Goal: Task Accomplishment & Management: Manage account settings

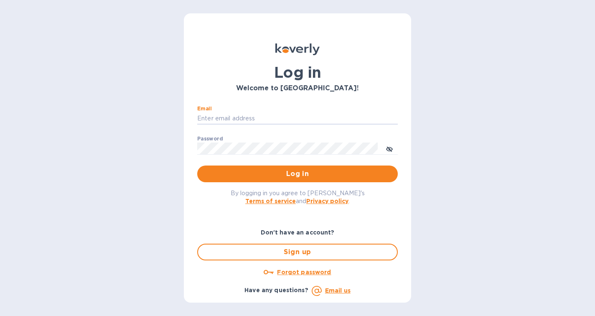
type input "[EMAIL_ADDRESS][DOMAIN_NAME]"
click at [298, 173] on button "Log in" at bounding box center [297, 174] width 201 height 17
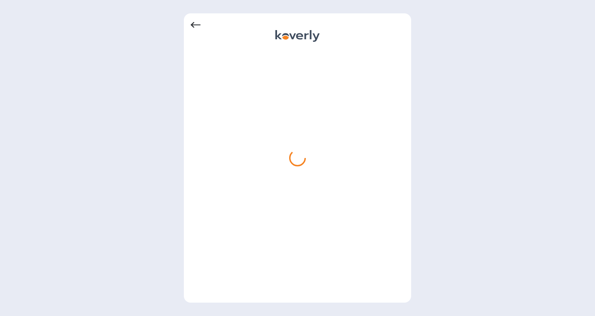
click at [196, 27] on icon at bounding box center [196, 25] width 10 height 10
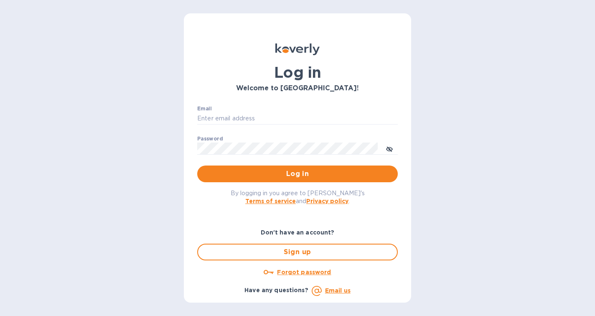
click at [337, 291] on b "Email us" at bounding box center [337, 290] width 25 height 7
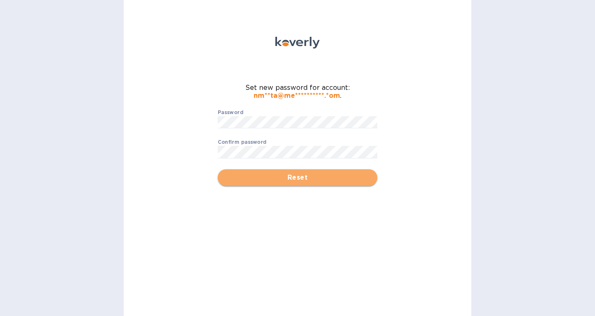
click at [293, 181] on span "Reset" at bounding box center [297, 178] width 146 height 10
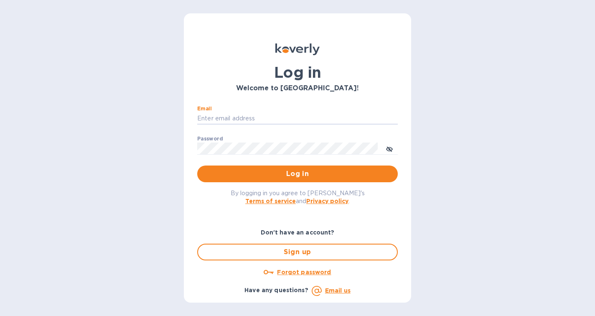
type input "[EMAIL_ADDRESS][DOMAIN_NAME]"
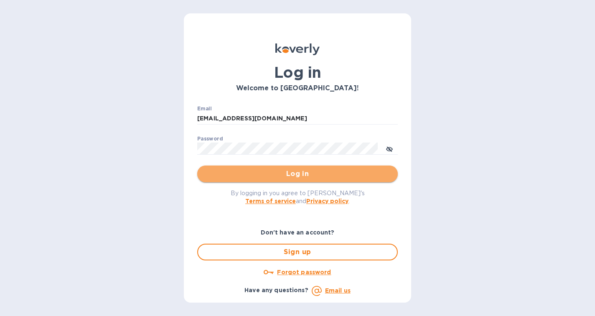
click at [282, 175] on span "Log in" at bounding box center [297, 174] width 187 height 10
